Goal: Contribute content: Contribute content

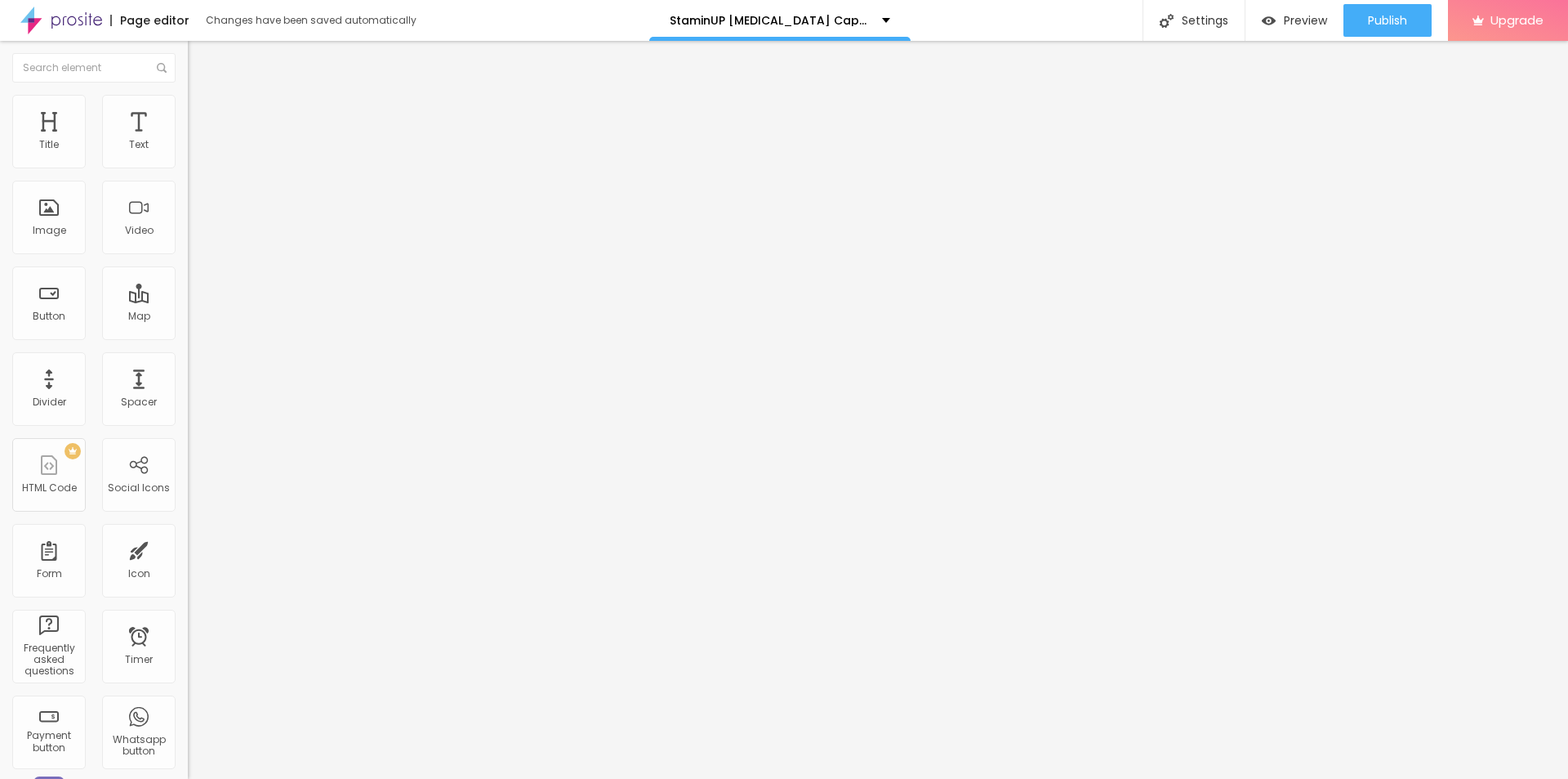
click at [187, 101] on img at bounding box center [194, 102] width 15 height 15
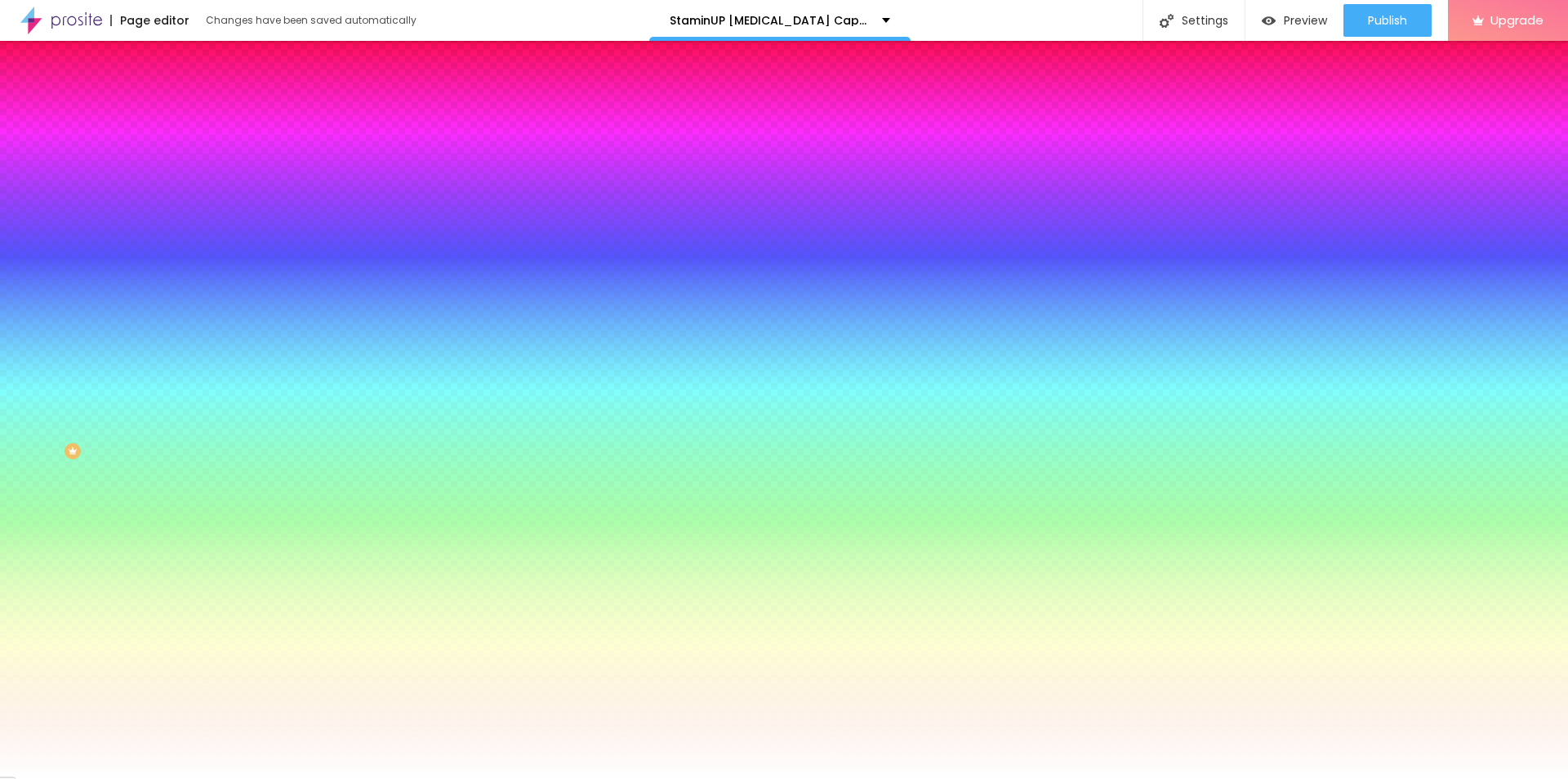
click at [187, 52] on button "Edit Coluna" at bounding box center [281, 60] width 187 height 38
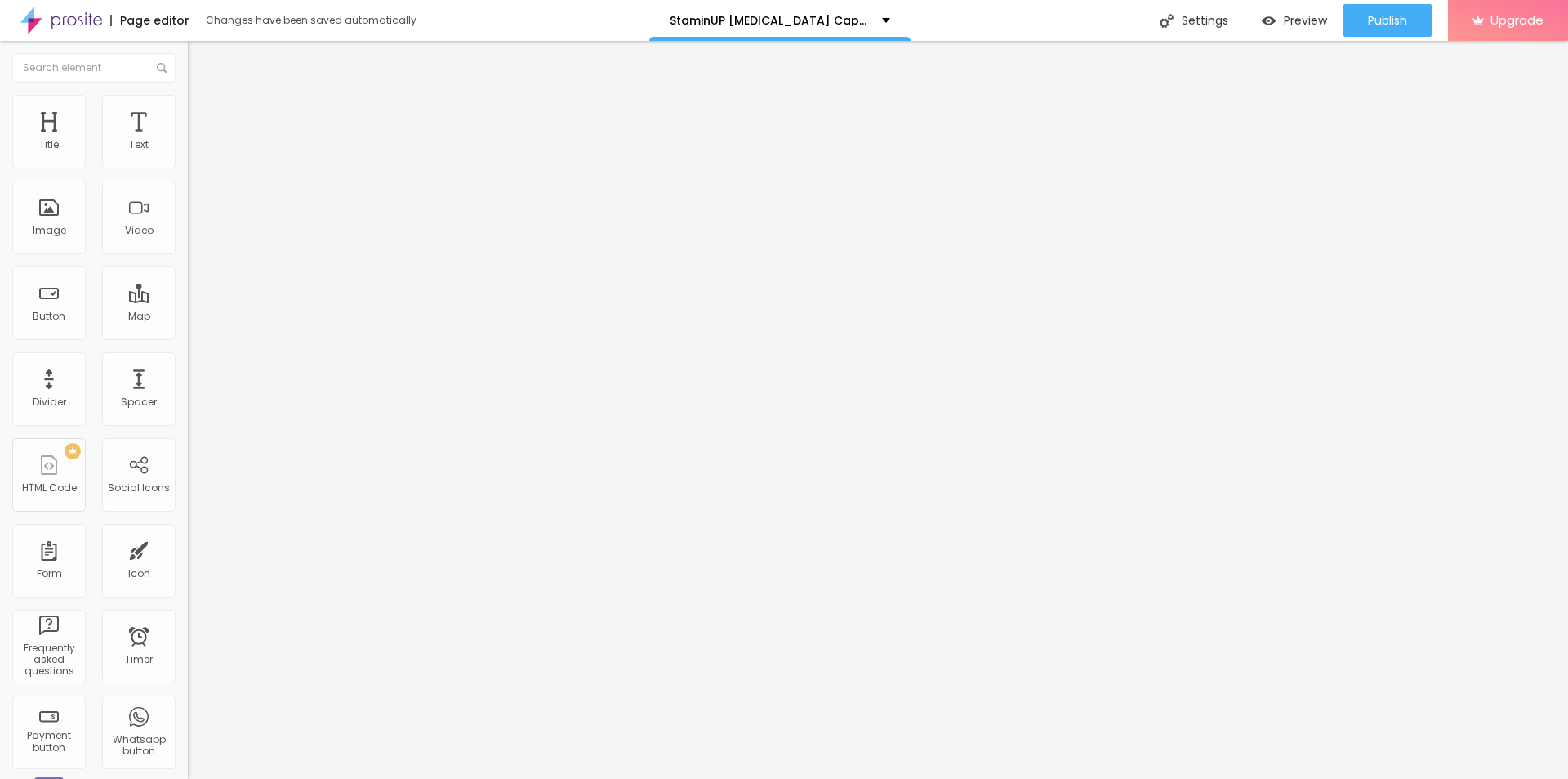
click at [194, 237] on icon "button" at bounding box center [199, 232] width 10 height 10
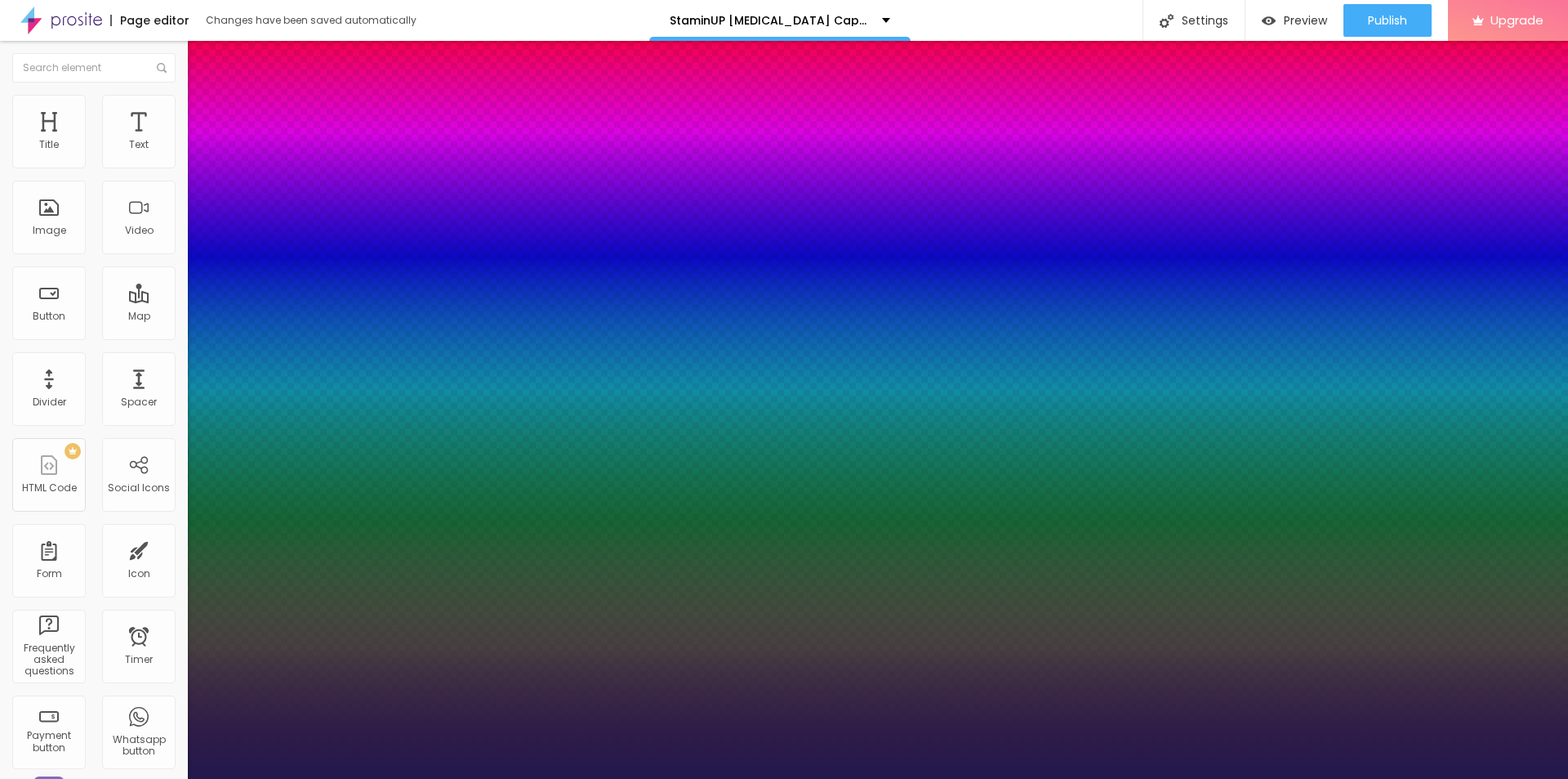
type input "1"
type input "19"
type input "1"
type input "20"
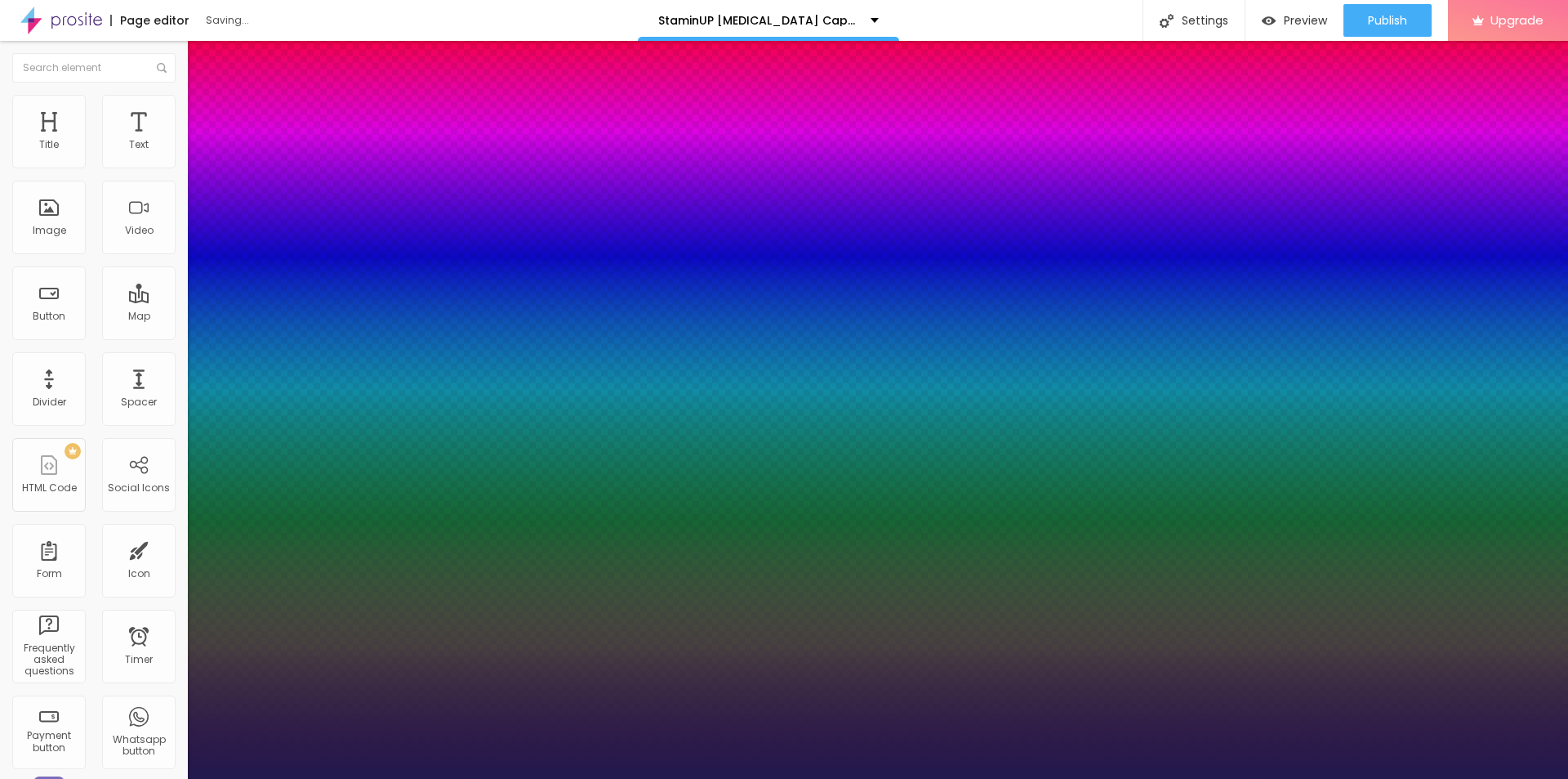
type input "20"
type input "1"
type input "22"
type input "1"
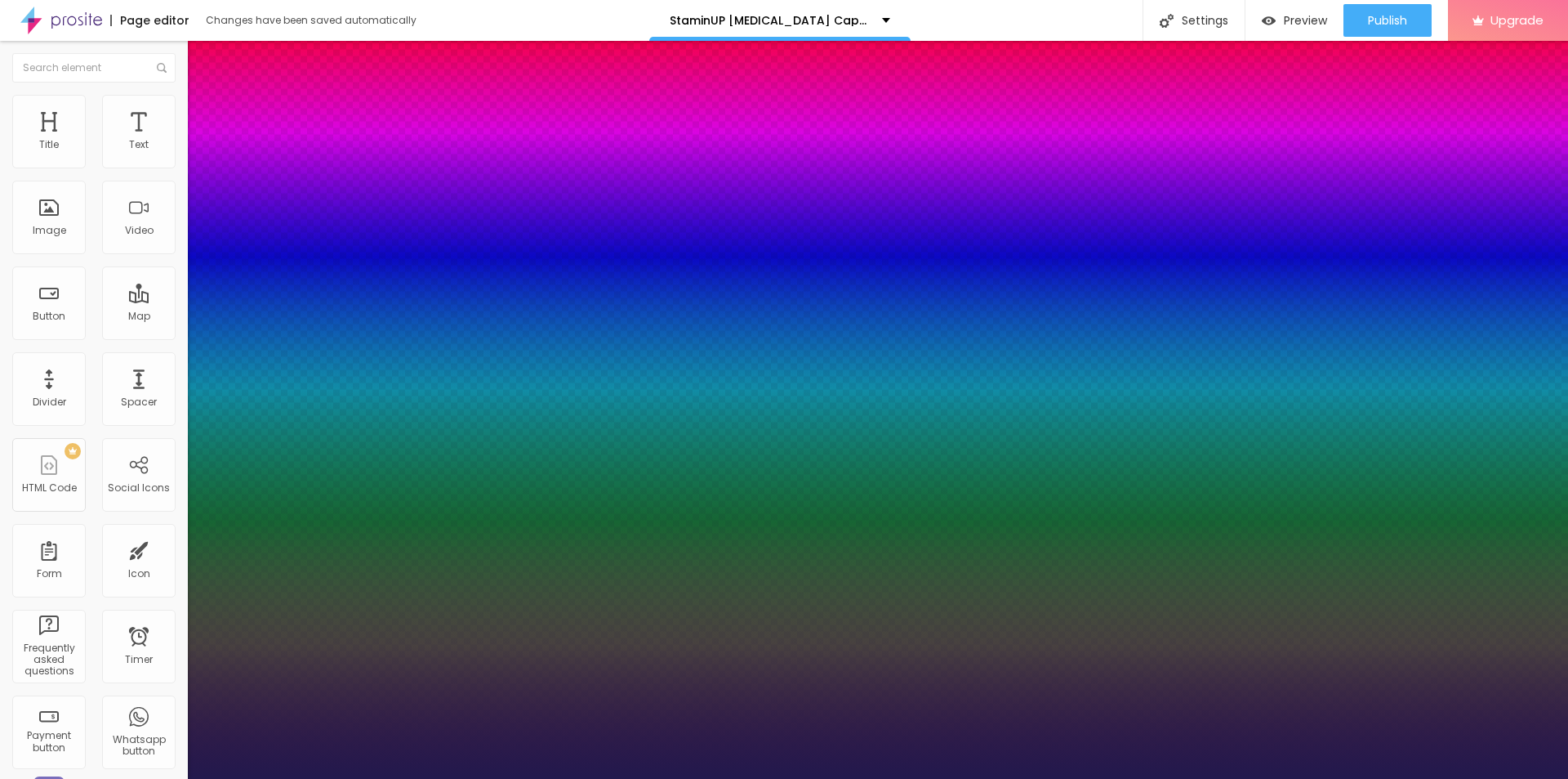
type input "23"
type input "1"
type input "24"
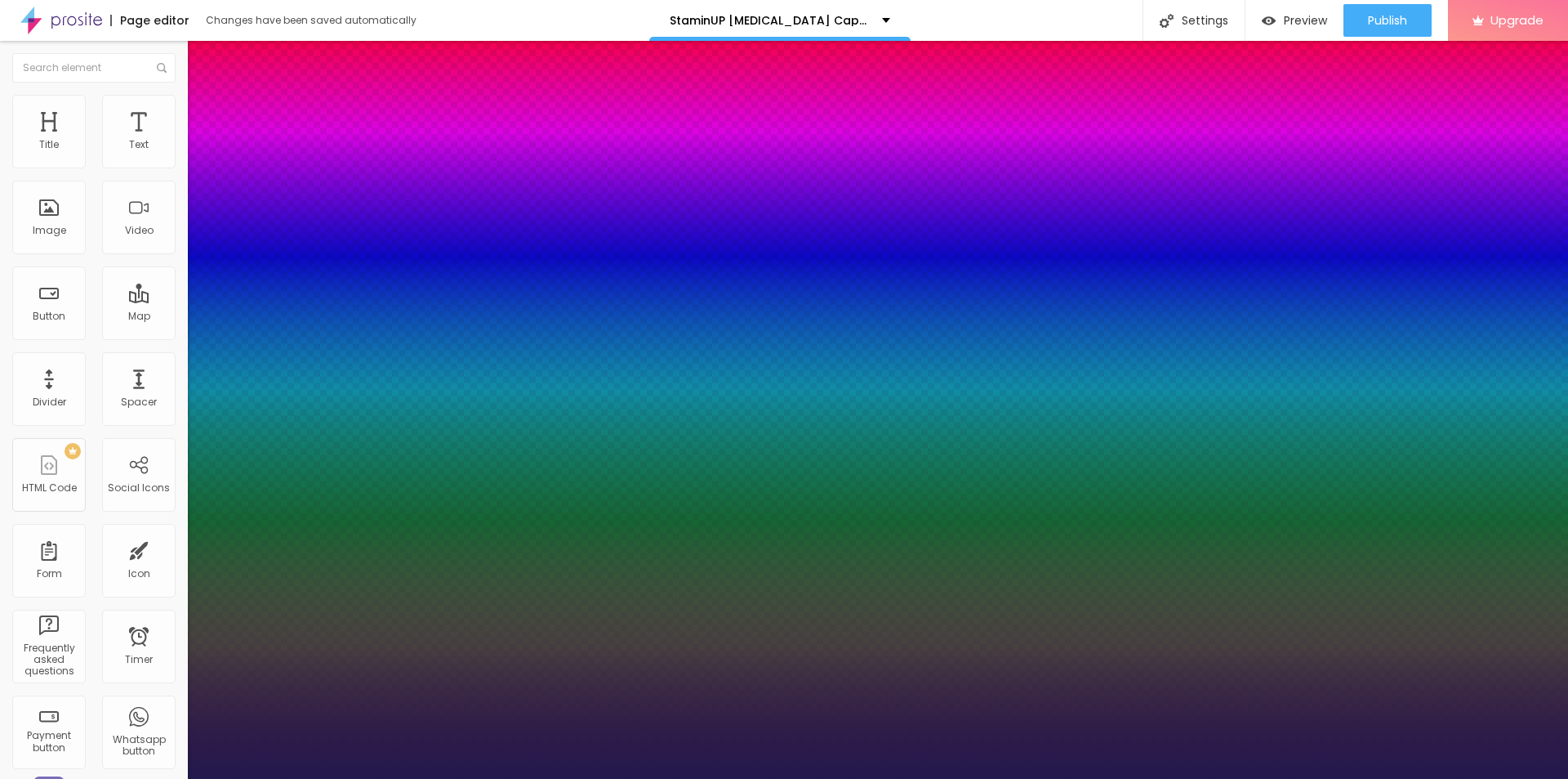
type input "1"
type input "25"
type input "1"
type input "26"
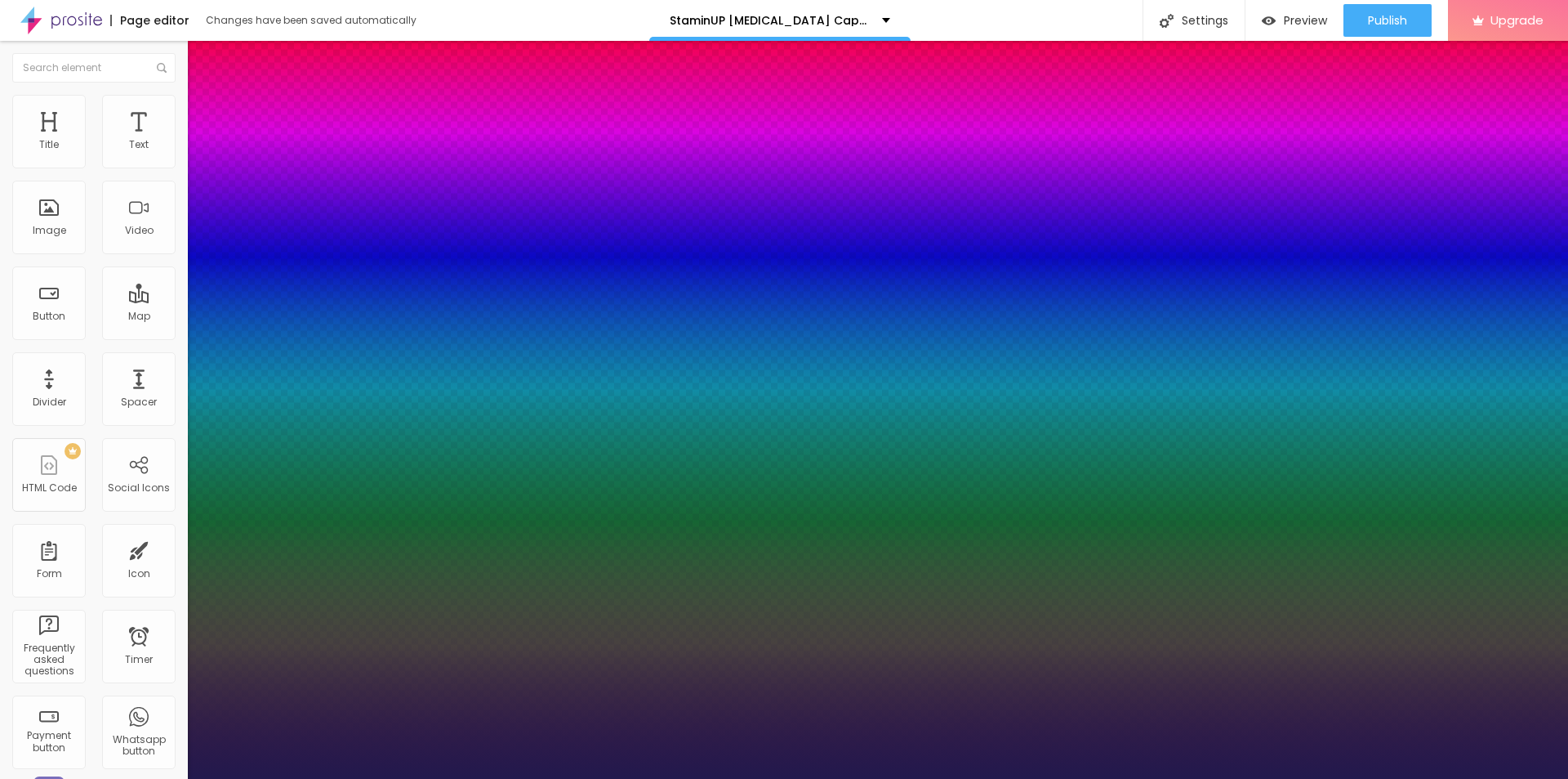
type input "26"
type input "1"
type input "27"
type input "1"
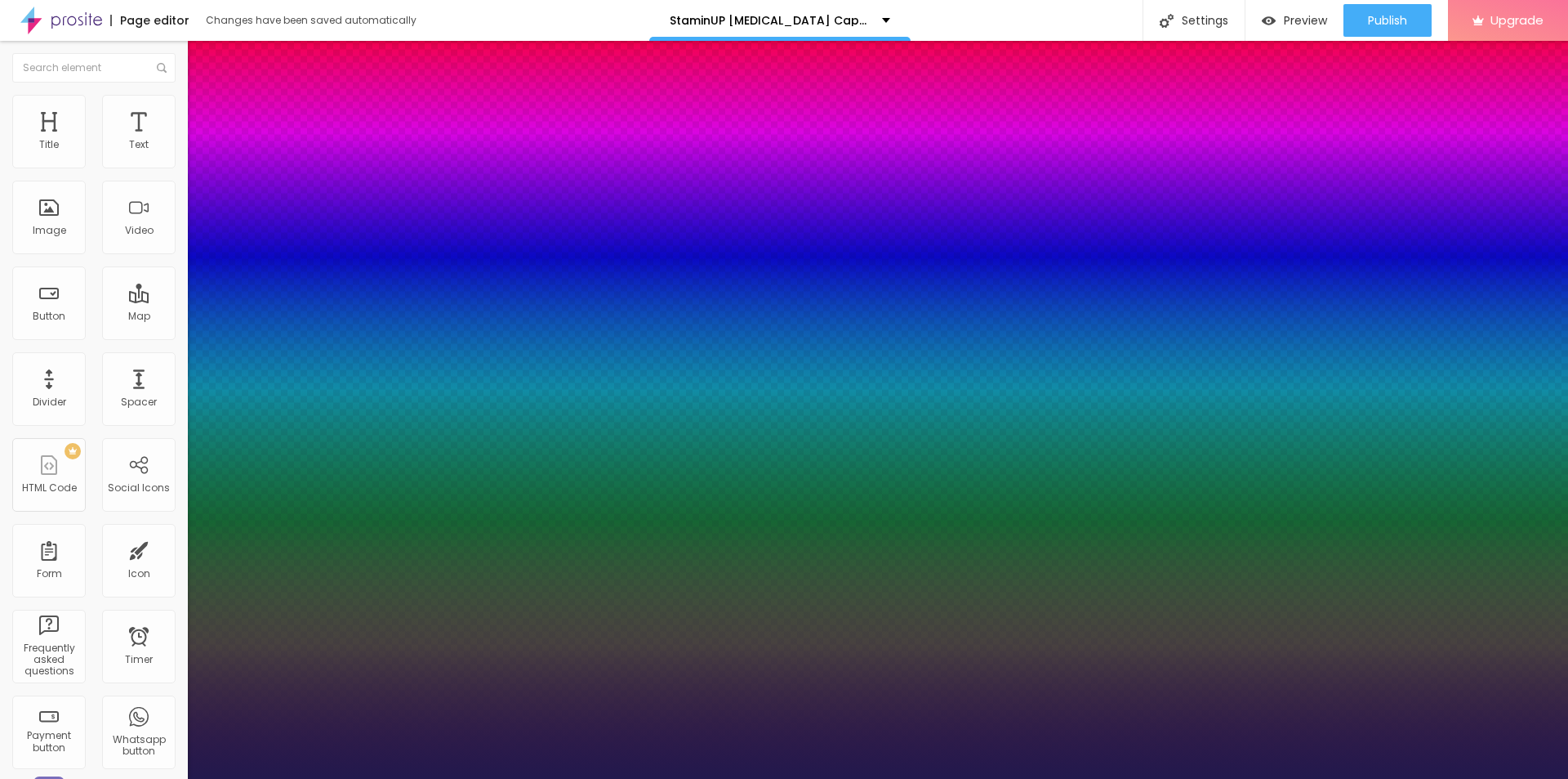
type input "29"
type input "1"
drag, startPoint x: 222, startPoint y: 463, endPoint x: 237, endPoint y: 467, distance: 15.5
type input "29"
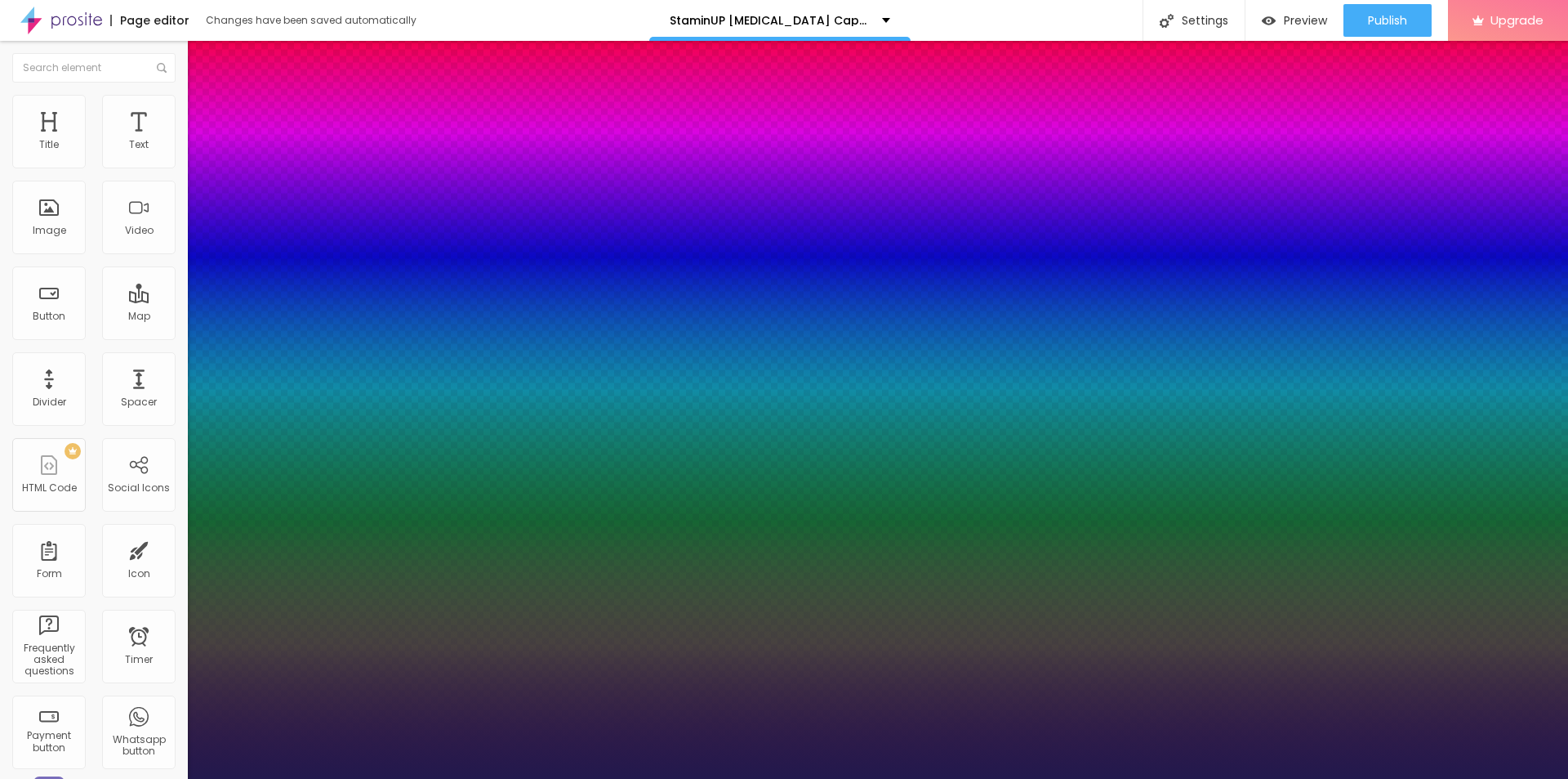
type input "1"
click at [550, 778] on div at bounding box center [784, 779] width 1568 height 0
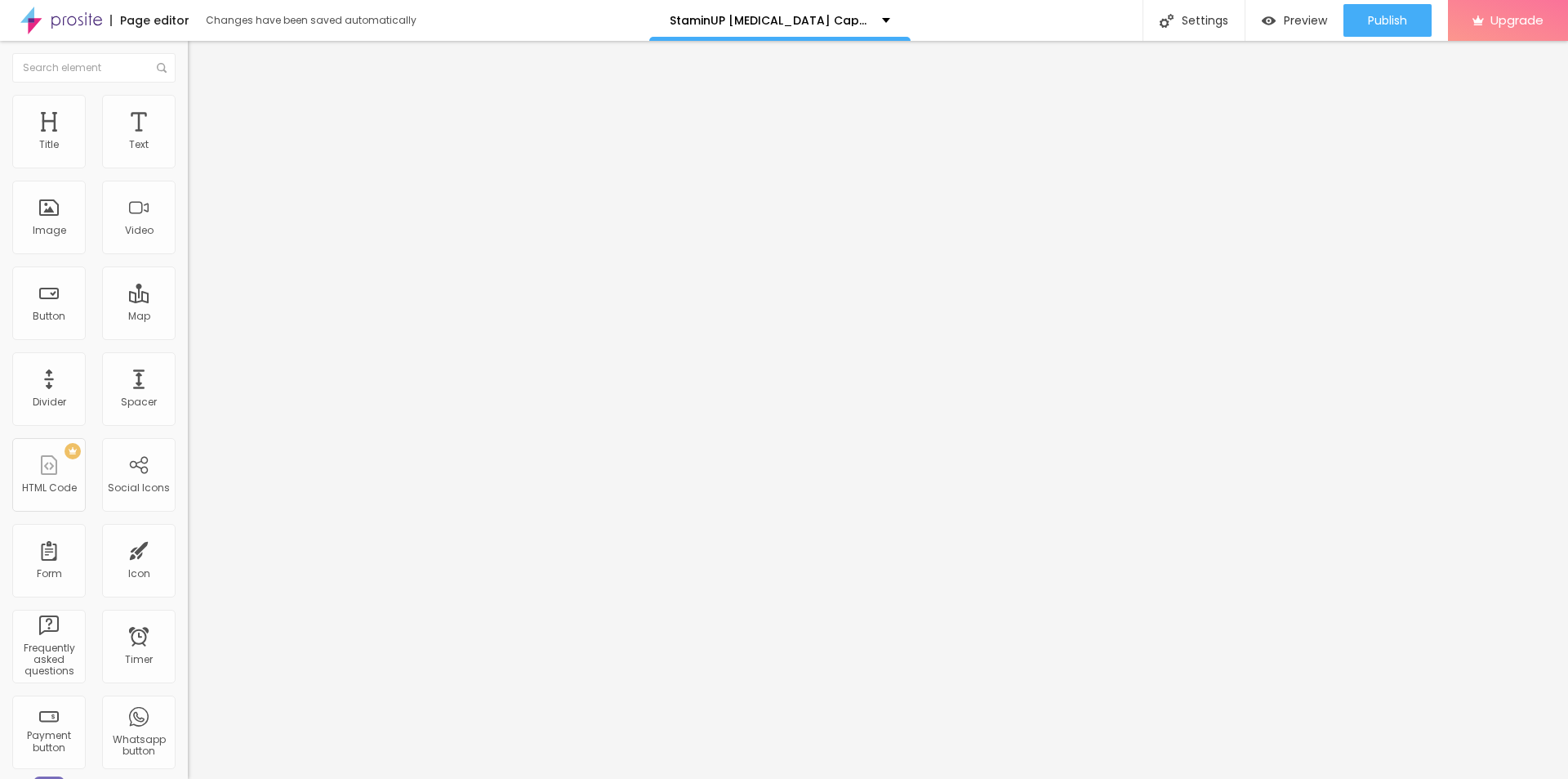
click at [187, 141] on span "Add image" at bounding box center [220, 134] width 67 height 14
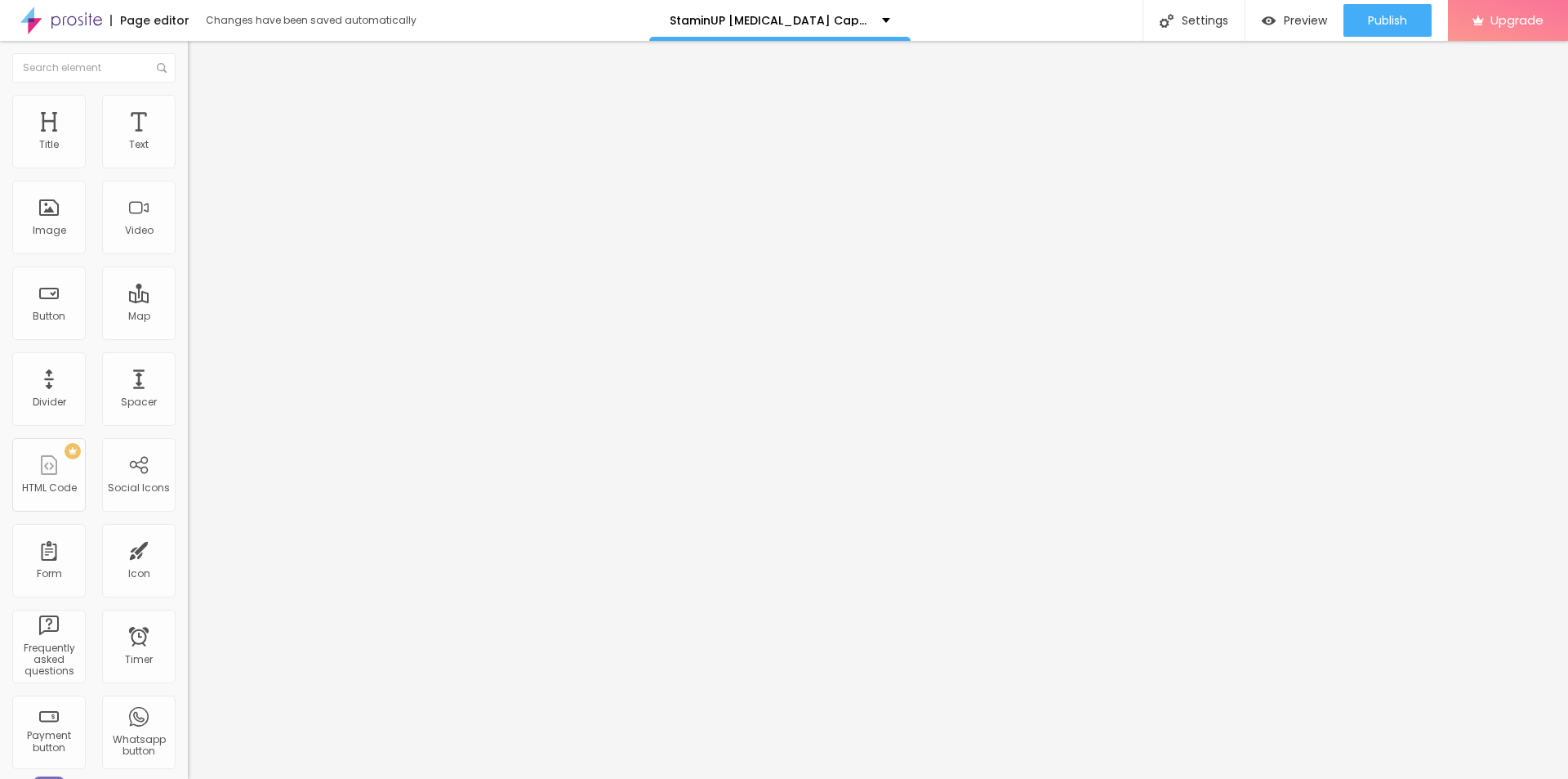
click at [187, 335] on input "https://" at bounding box center [285, 327] width 196 height 16
paste input "[DOMAIN_NAME][URL][MEDICAL_DATA]"
type input "[URL][DOMAIN_NAME][MEDICAL_DATA]"
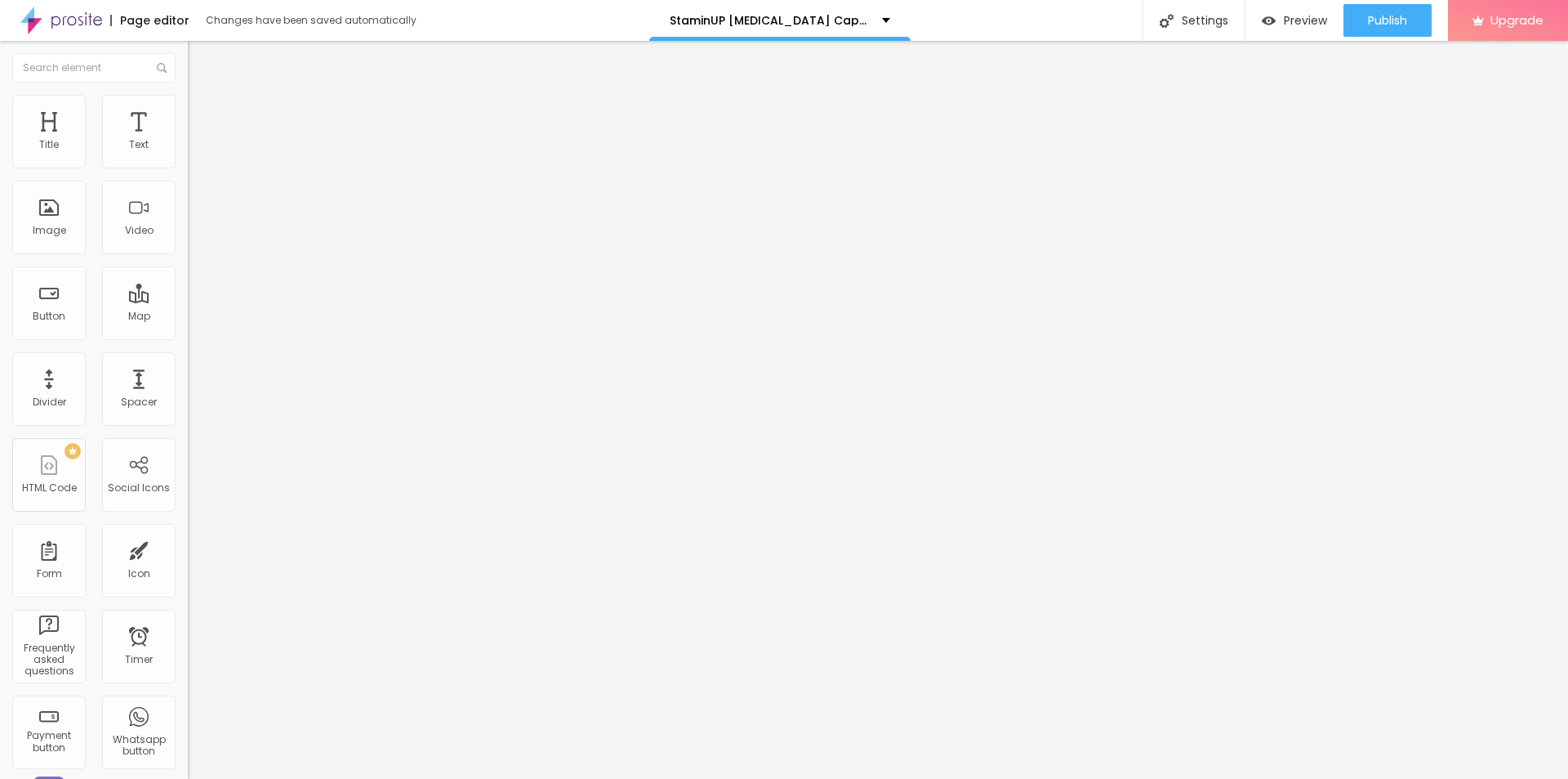
click at [187, 165] on input "text" at bounding box center [285, 157] width 196 height 16
paste input "StaminUP [MEDICAL_DATA] Capsules [GEOGRAPHIC_DATA]"
type input "StaminUP [MEDICAL_DATA] Capsules [GEOGRAPHIC_DATA]"
click at [187, 101] on img at bounding box center [194, 102] width 15 height 15
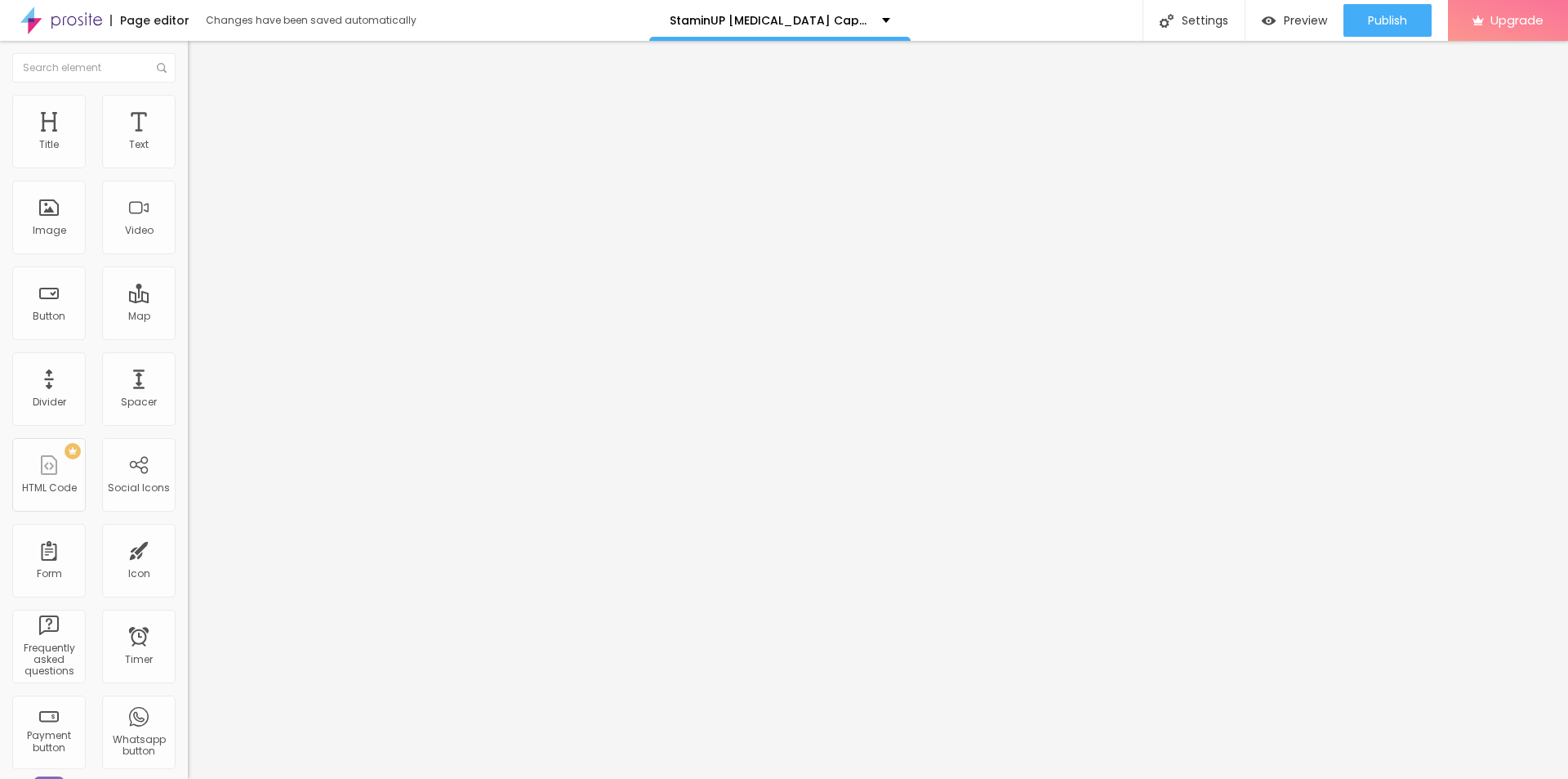
scroll to position [0, 0]
type input "95"
type input "90"
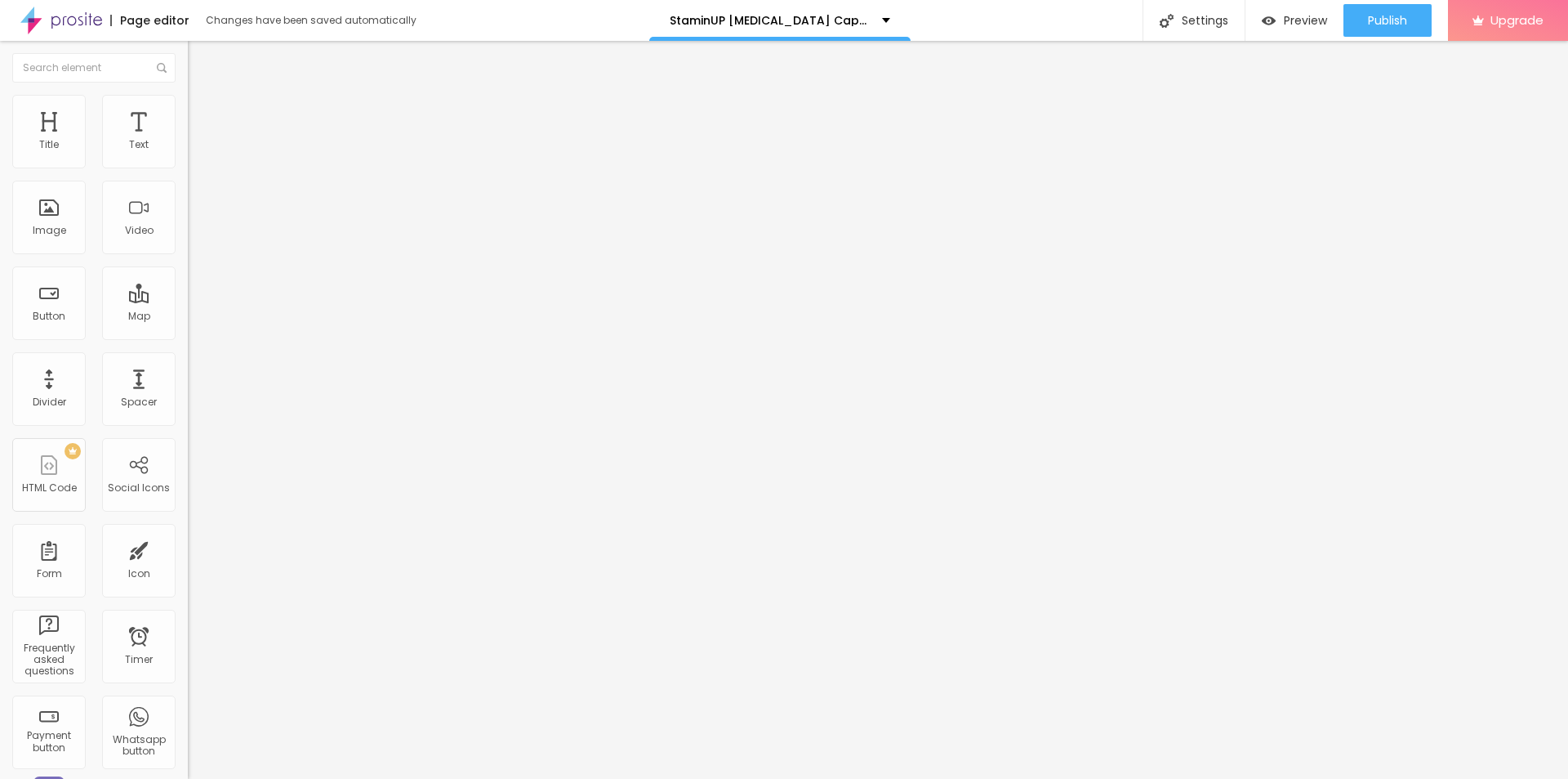
type input "85"
type input "80"
type input "75"
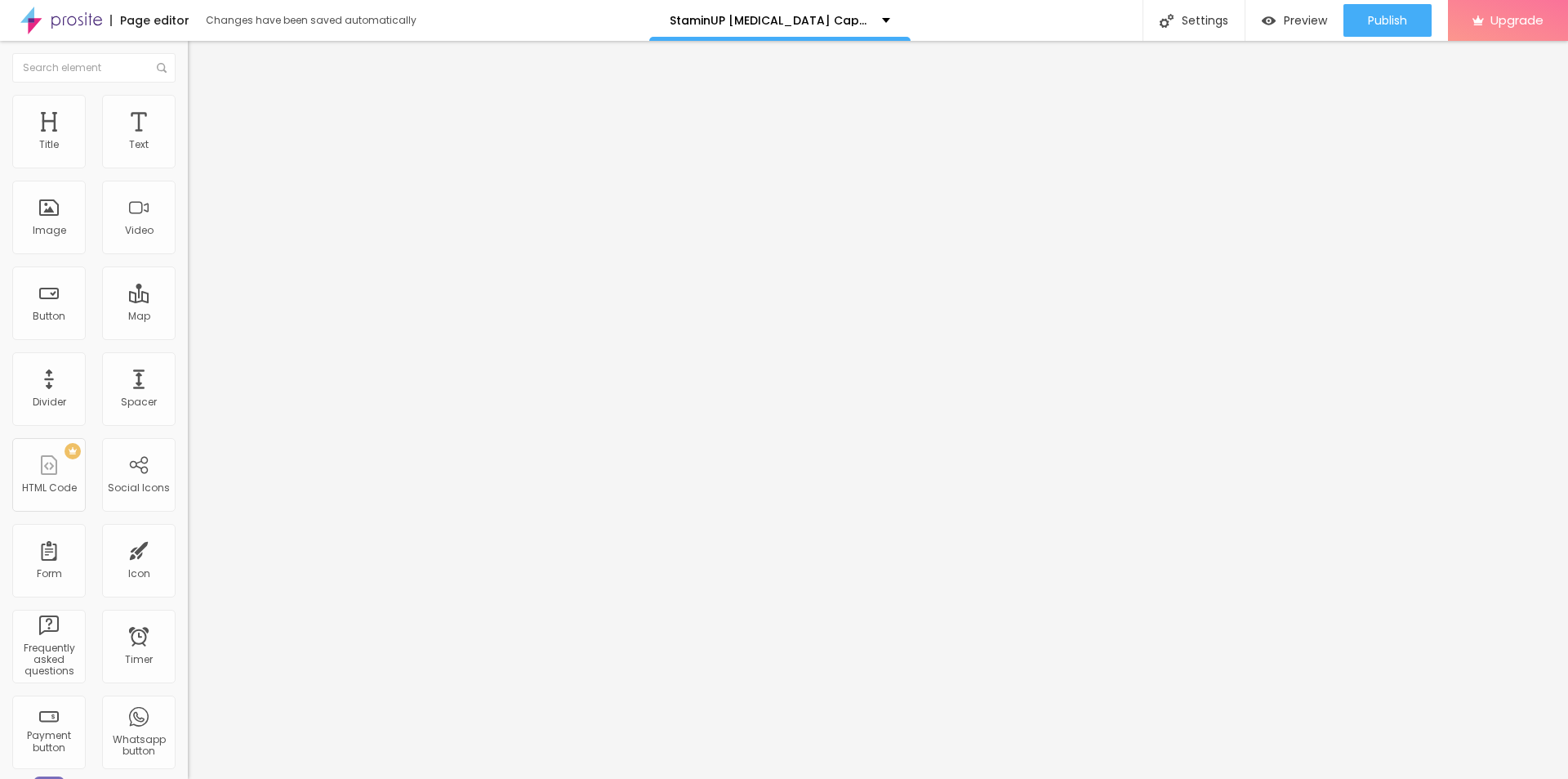
type input "75"
type input "70"
type input "65"
drag, startPoint x: 167, startPoint y: 177, endPoint x: 112, endPoint y: 174, distance: 55.1
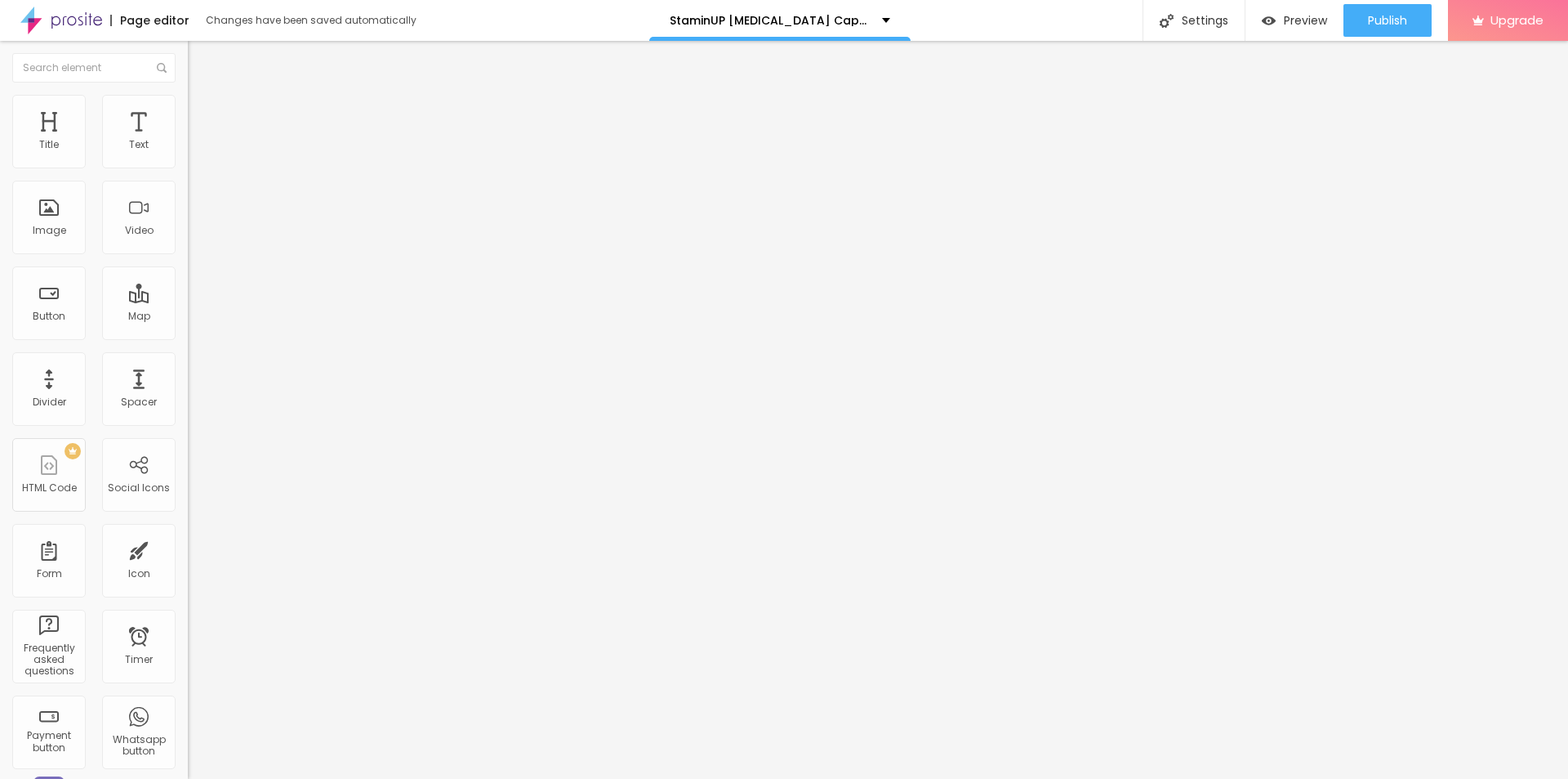
type input "65"
click at [187, 168] on input "range" at bounding box center [240, 161] width 106 height 13
click at [187, 242] on button "button" at bounding box center [198, 232] width 23 height 17
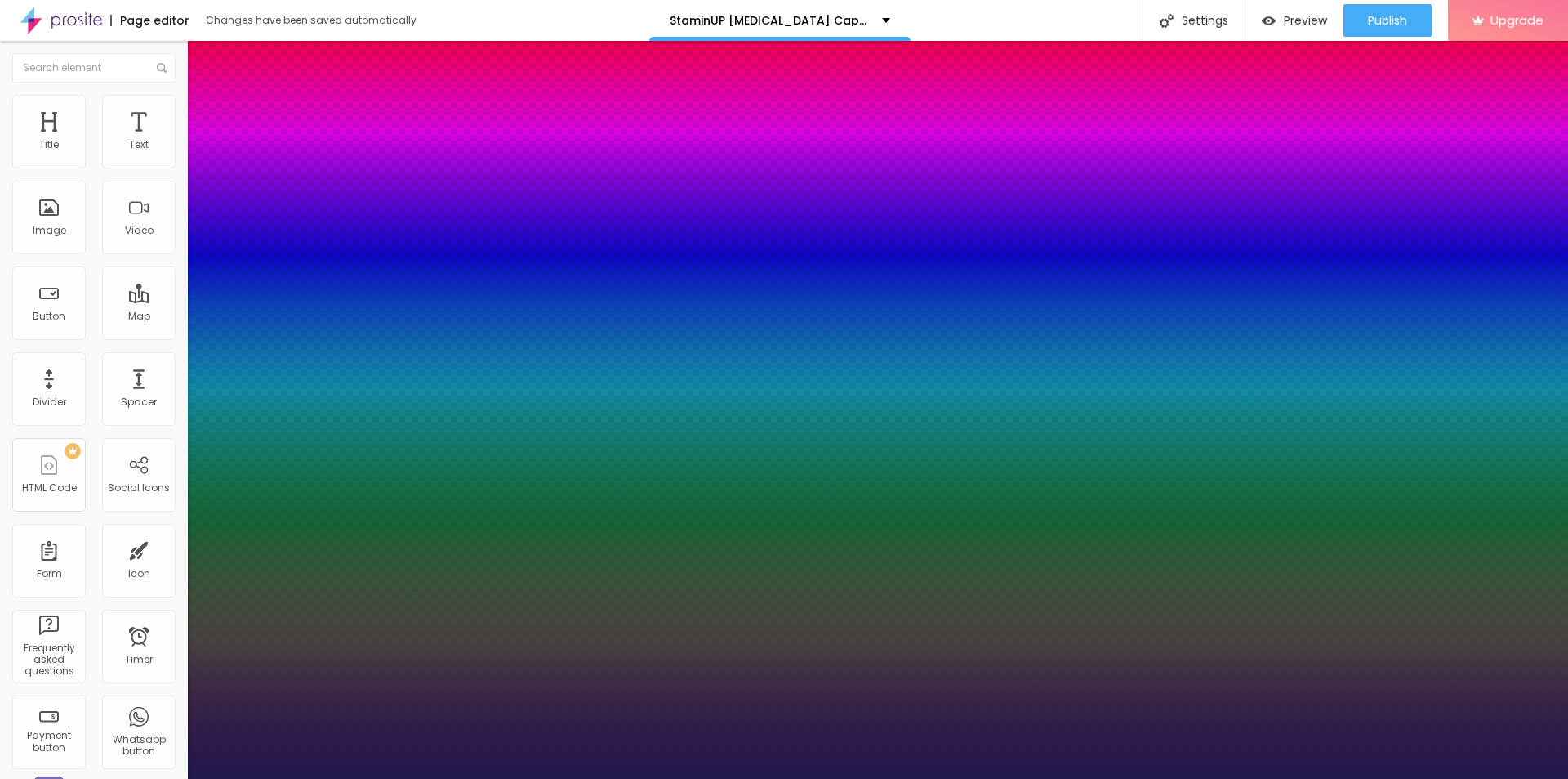
type input "1"
type input "19"
type input "1"
type input "21"
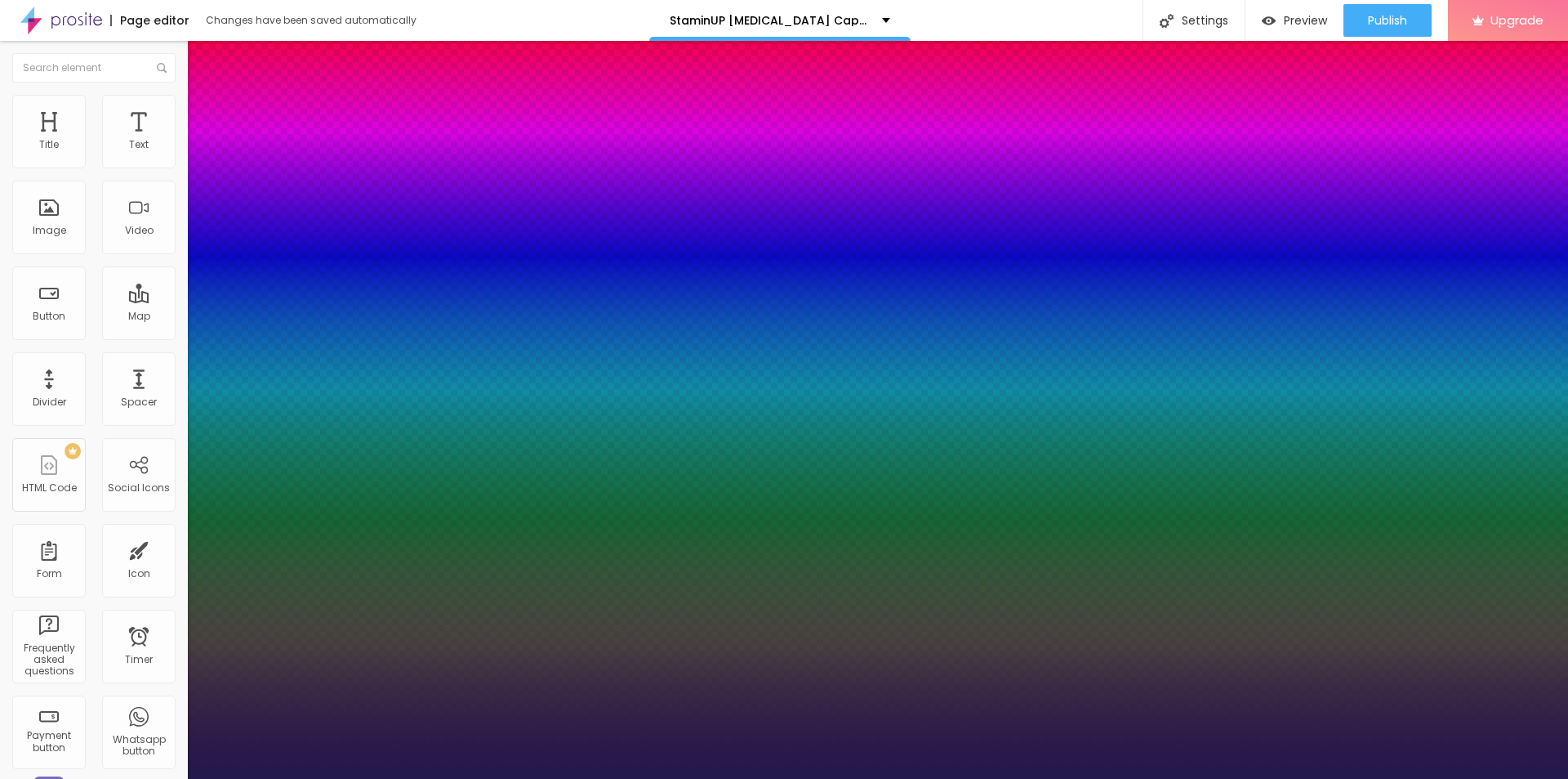
type input "21"
type input "1"
type input "22"
type input "1"
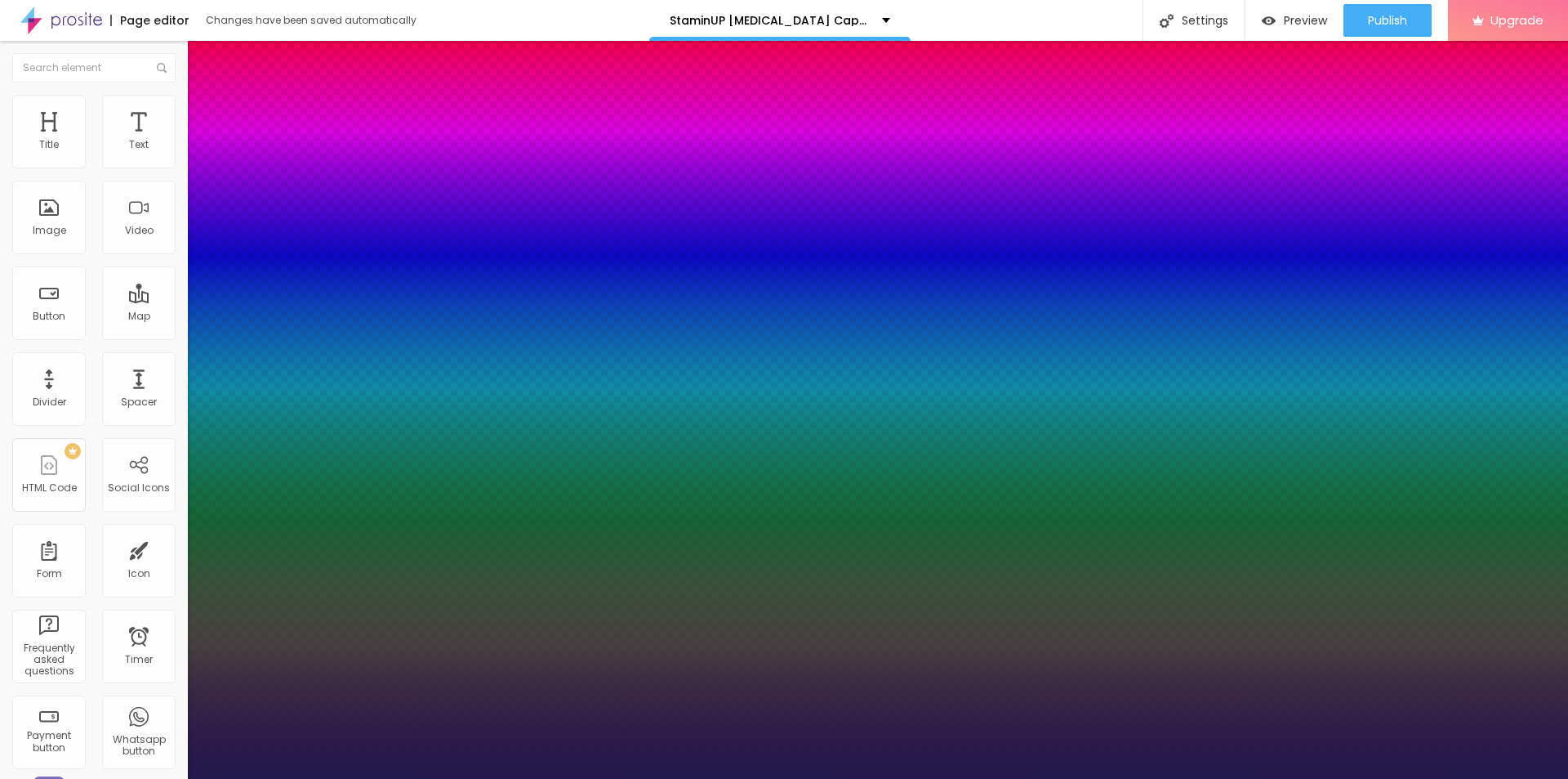
type input "26"
type input "1"
type input "27"
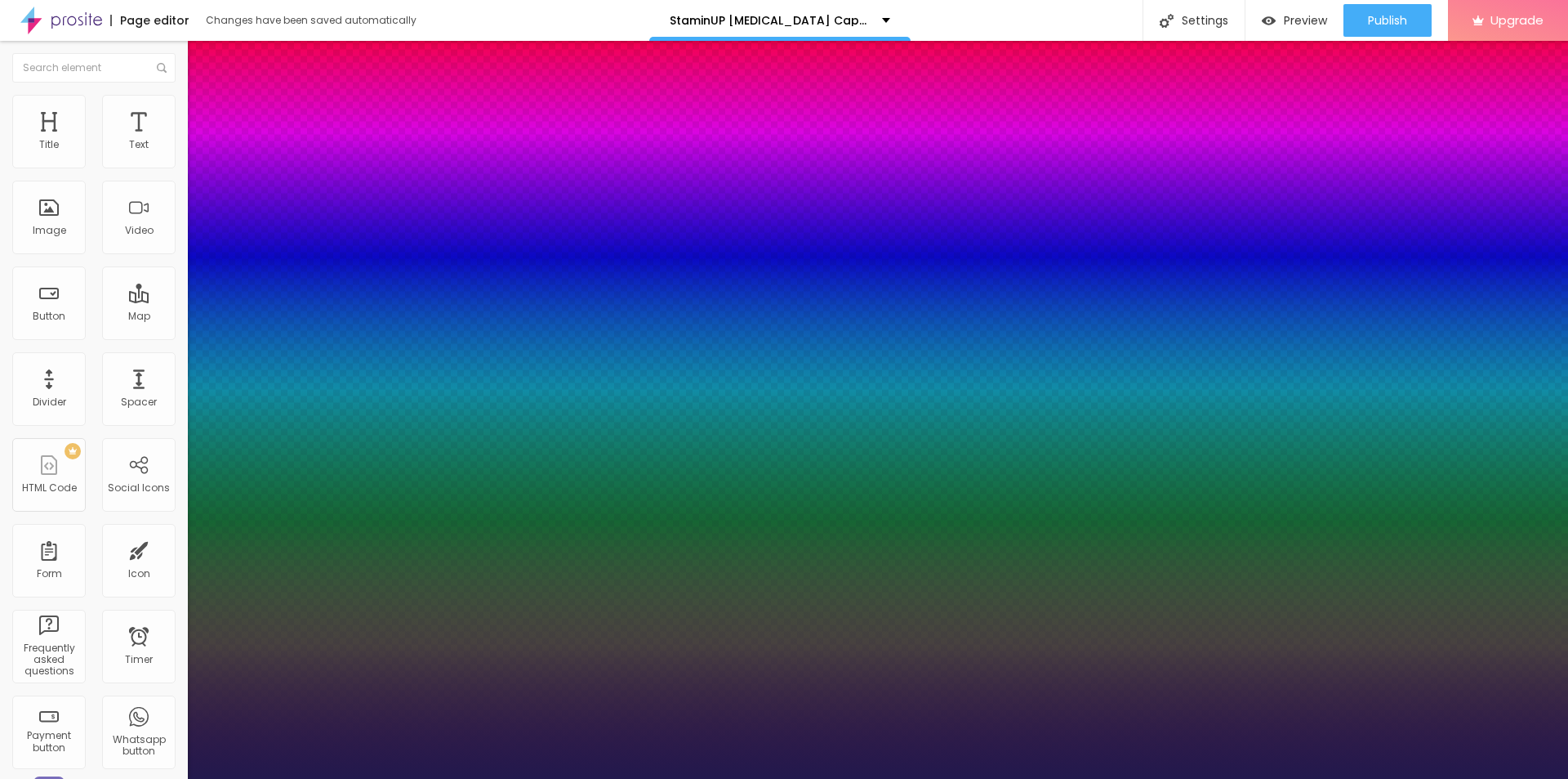
type input "1"
drag, startPoint x: 219, startPoint y: 461, endPoint x: 234, endPoint y: 462, distance: 15.0
type input "27"
click at [708, 778] on div at bounding box center [784, 779] width 1568 height 0
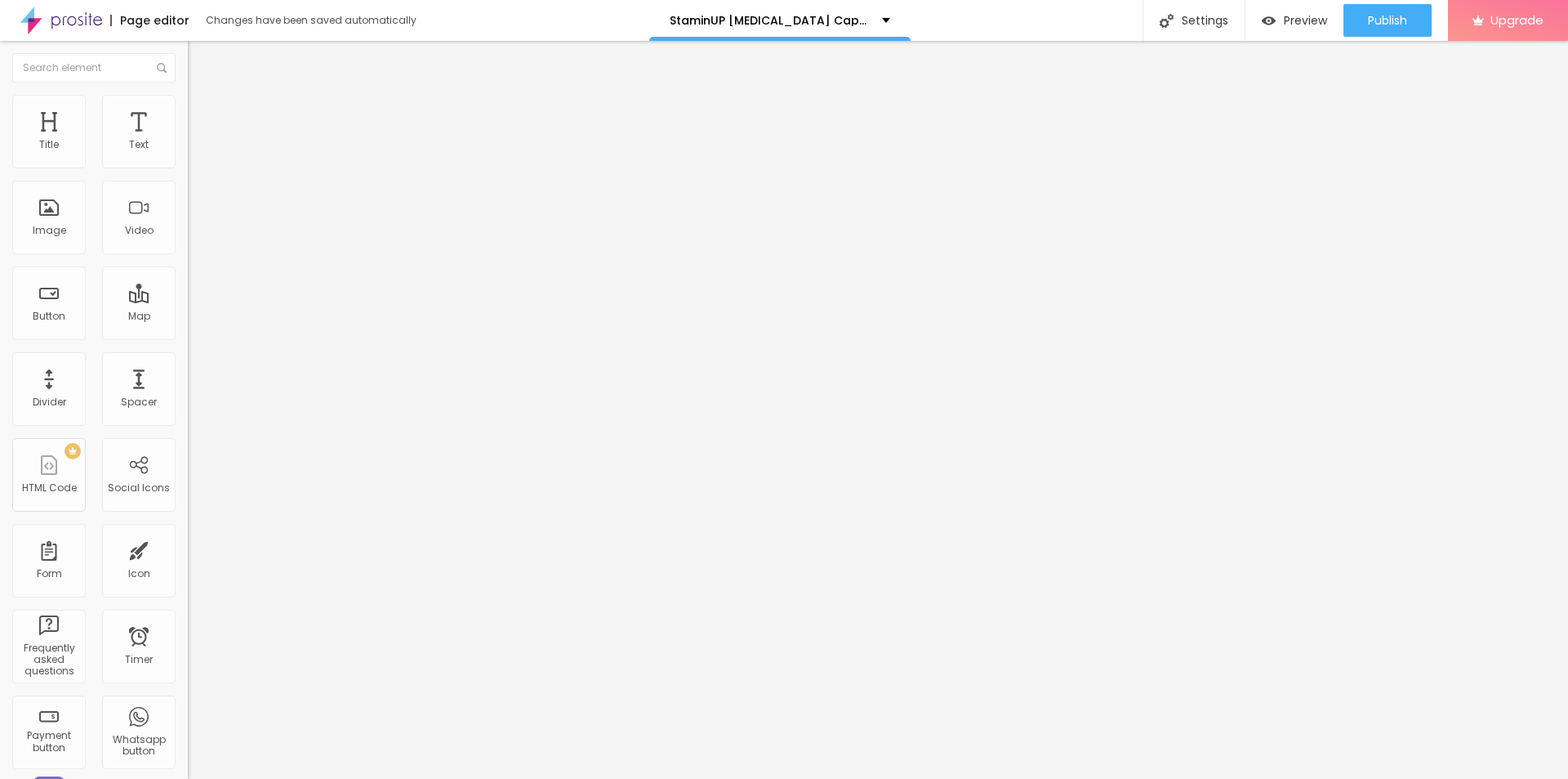
click at [200, 57] on img "button" at bounding box center [206, 59] width 13 height 13
click at [200, 54] on div "Edit Title" at bounding box center [237, 59] width 74 height 13
click at [187, 141] on span "Add image" at bounding box center [220, 134] width 67 height 14
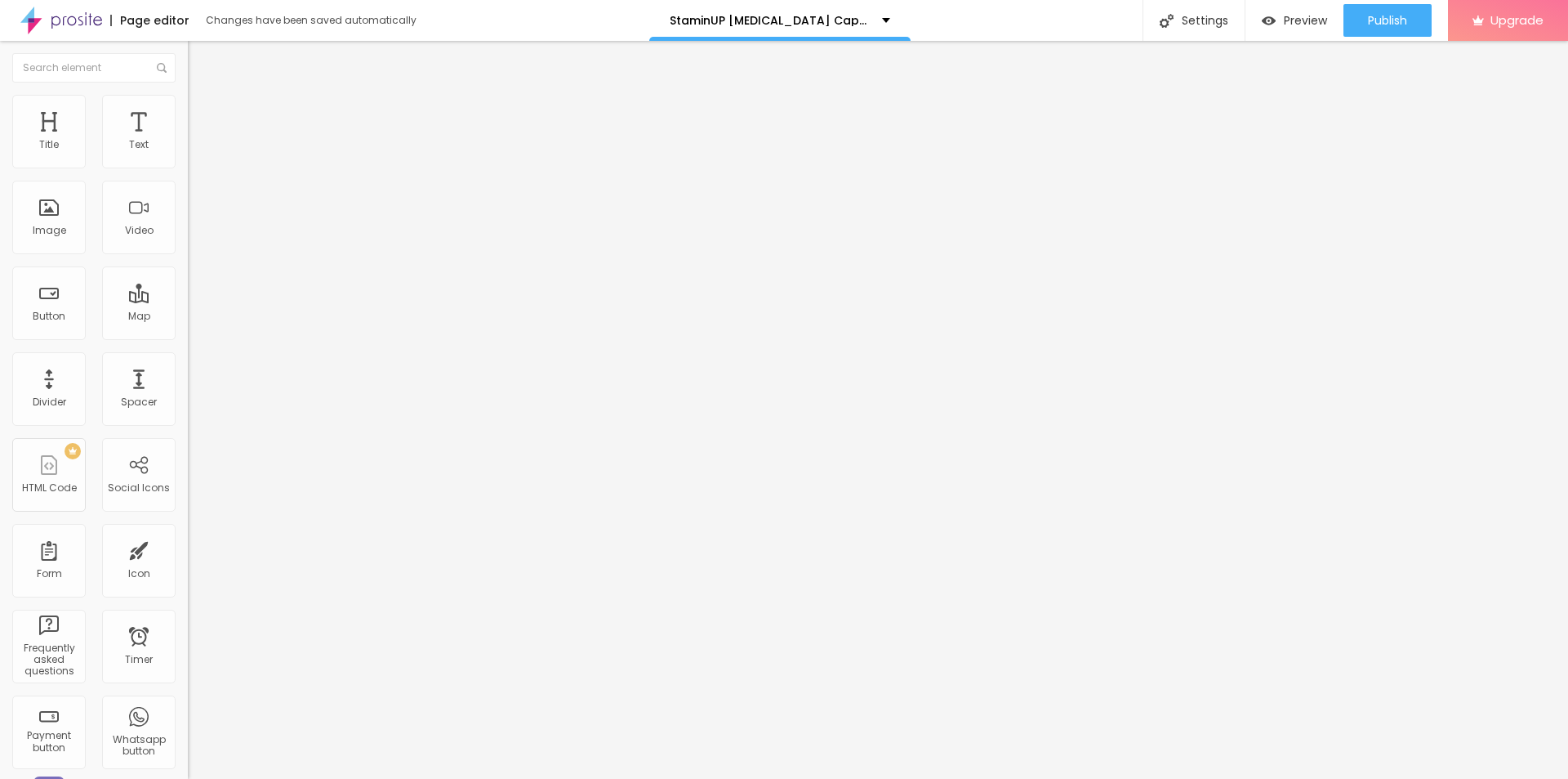
click at [187, 335] on input "https://" at bounding box center [285, 327] width 196 height 16
paste input "[DOMAIN_NAME][URL][MEDICAL_DATA]"
type input "[URL][DOMAIN_NAME][MEDICAL_DATA]"
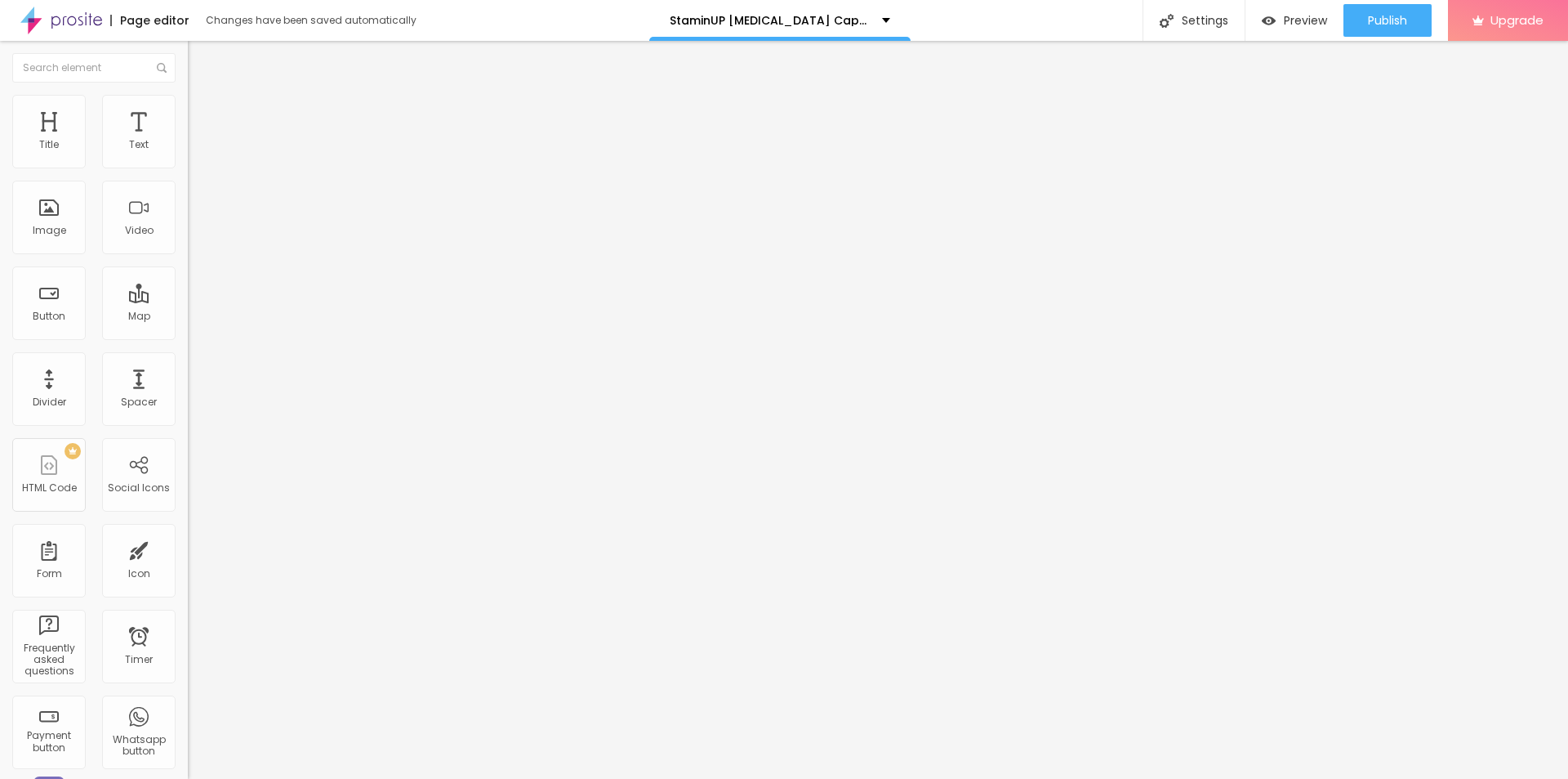
click at [187, 165] on input "text" at bounding box center [285, 157] width 196 height 16
paste input "StaminUP [MEDICAL_DATA] Capsules [GEOGRAPHIC_DATA]"
type input "StaminUP [MEDICAL_DATA] Capsules [GEOGRAPHIC_DATA]"
click at [187, 95] on li "Style" at bounding box center [281, 103] width 187 height 16
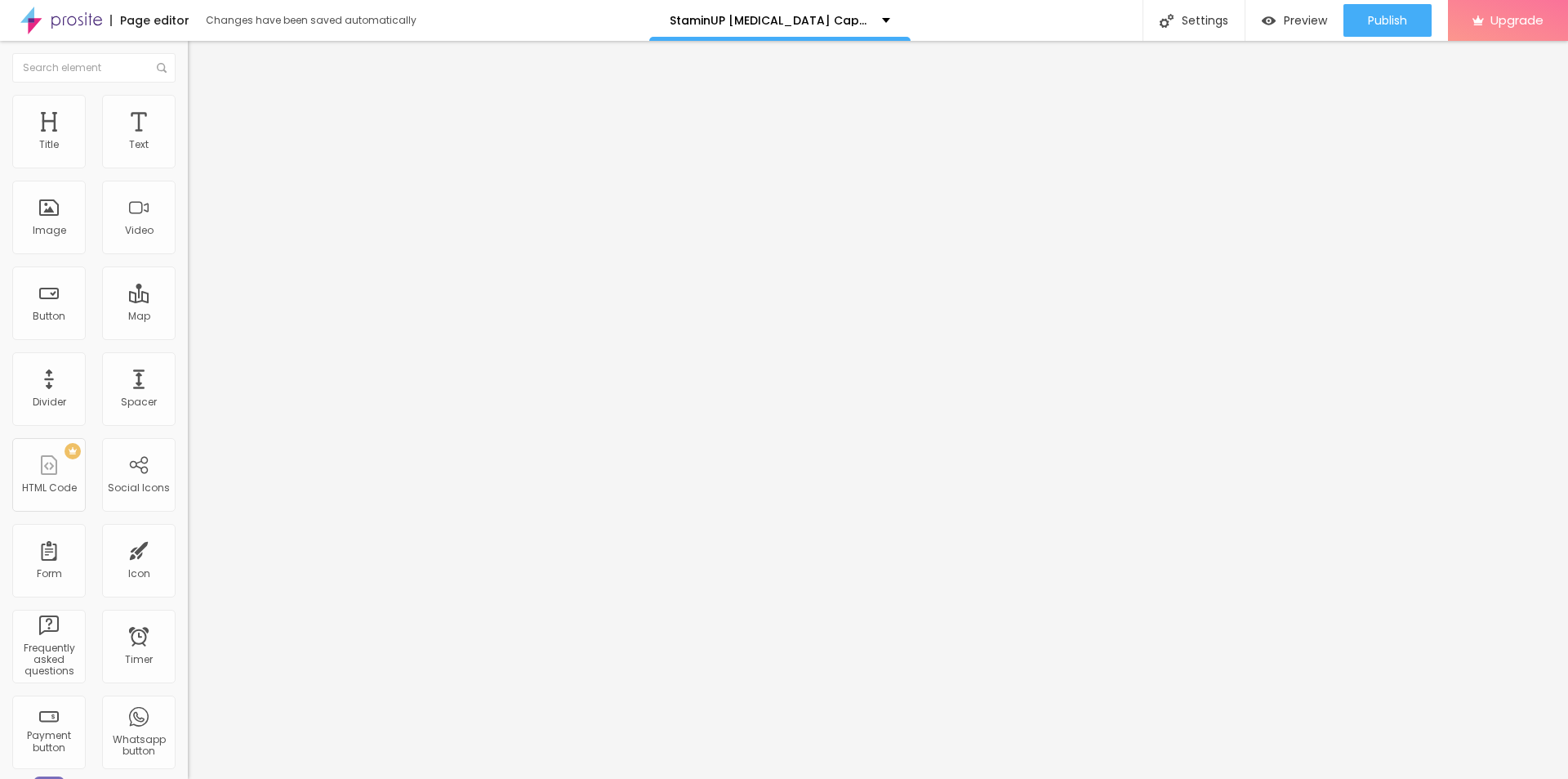
scroll to position [0, 0]
type input "95"
type input "90"
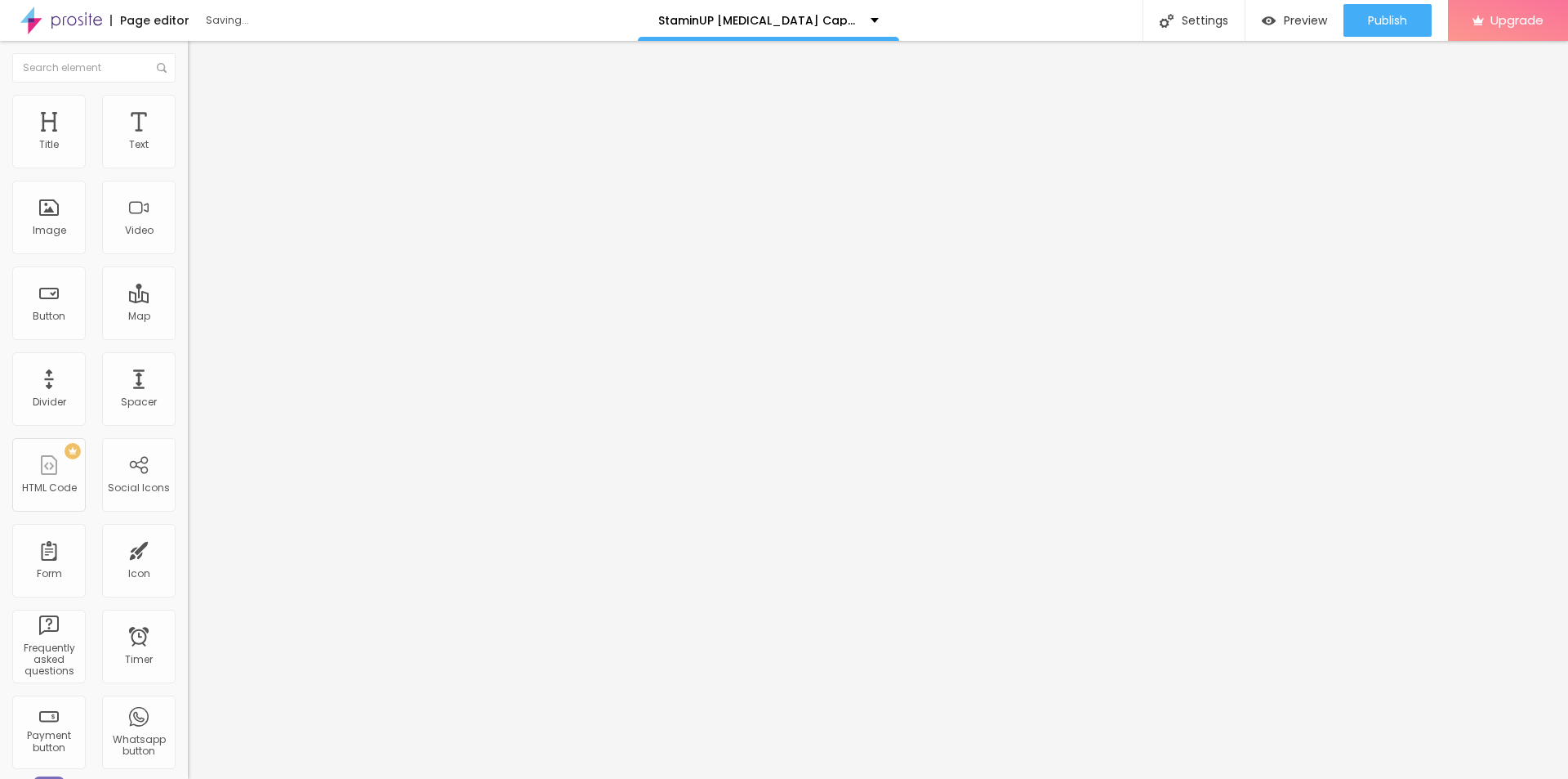
type input "85"
type input "80"
type input "75"
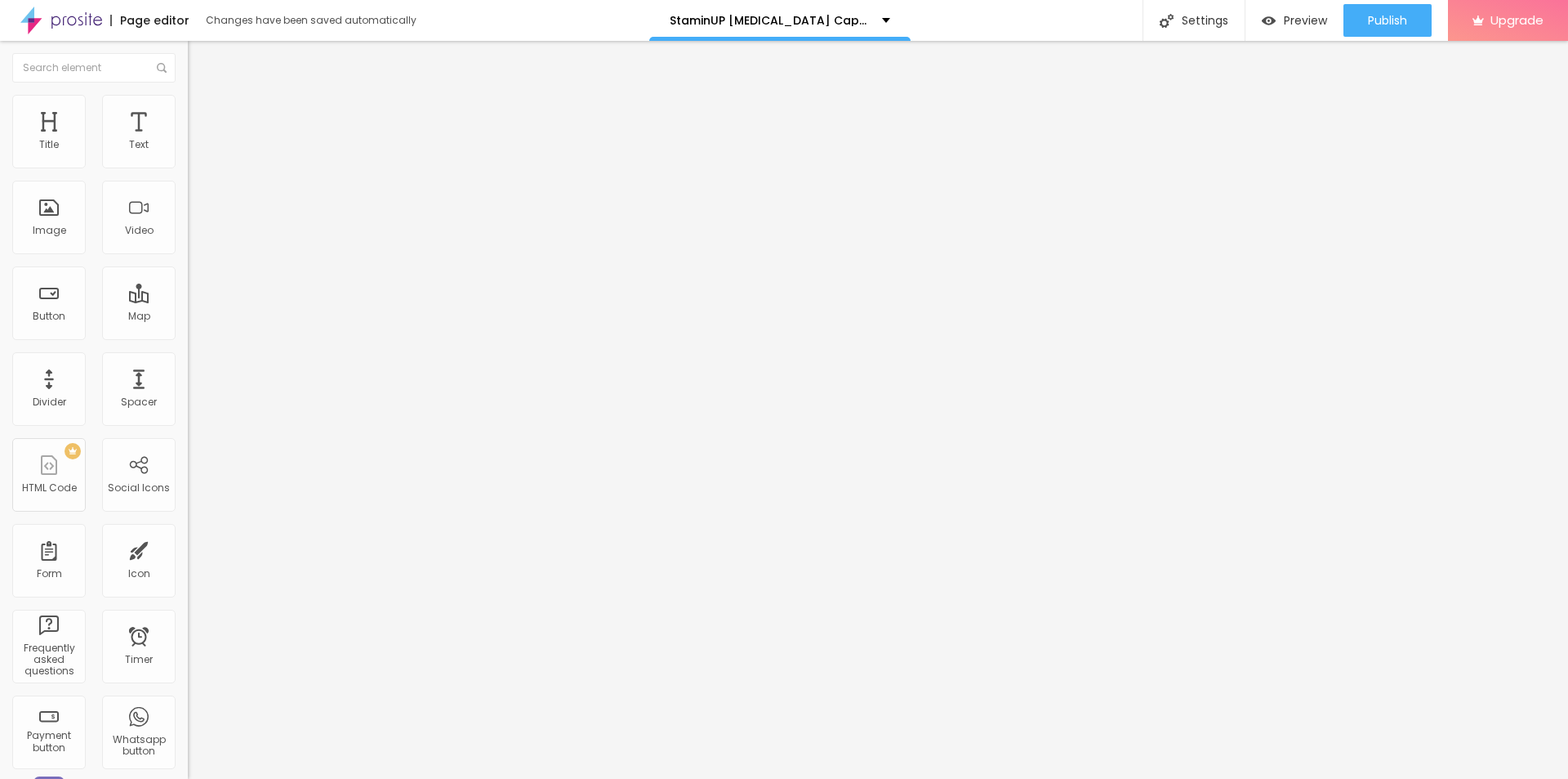
type input "75"
type input "70"
type input "65"
drag, startPoint x: 164, startPoint y: 173, endPoint x: 113, endPoint y: 173, distance: 51.0
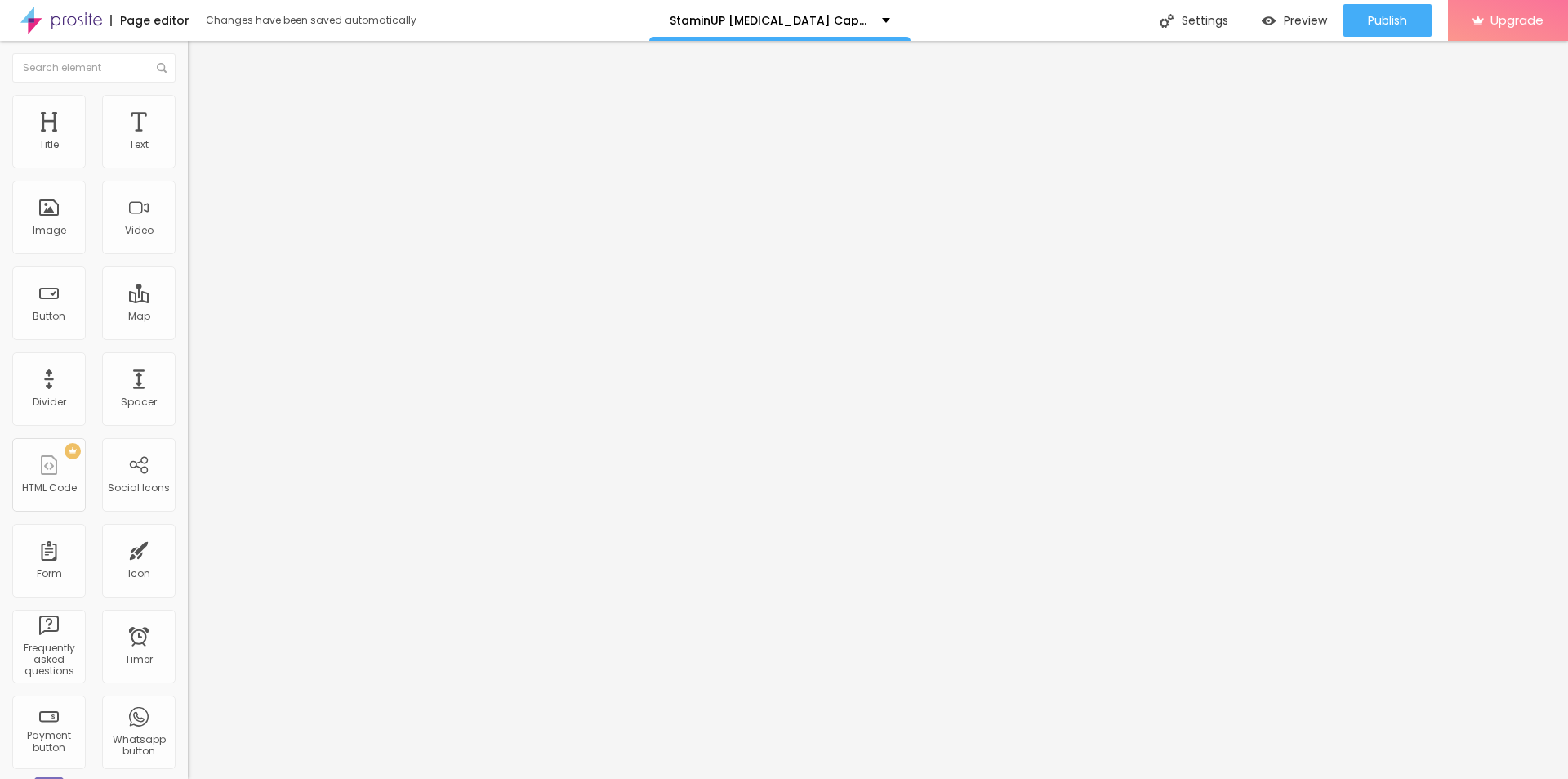
type input "65"
click at [187, 168] on input "range" at bounding box center [240, 161] width 106 height 13
click at [1378, 16] on span "Publish" at bounding box center [1387, 20] width 39 height 13
click at [1303, 111] on link "View page" at bounding box center [1340, 114] width 147 height 11
